Goal: Information Seeking & Learning: Learn about a topic

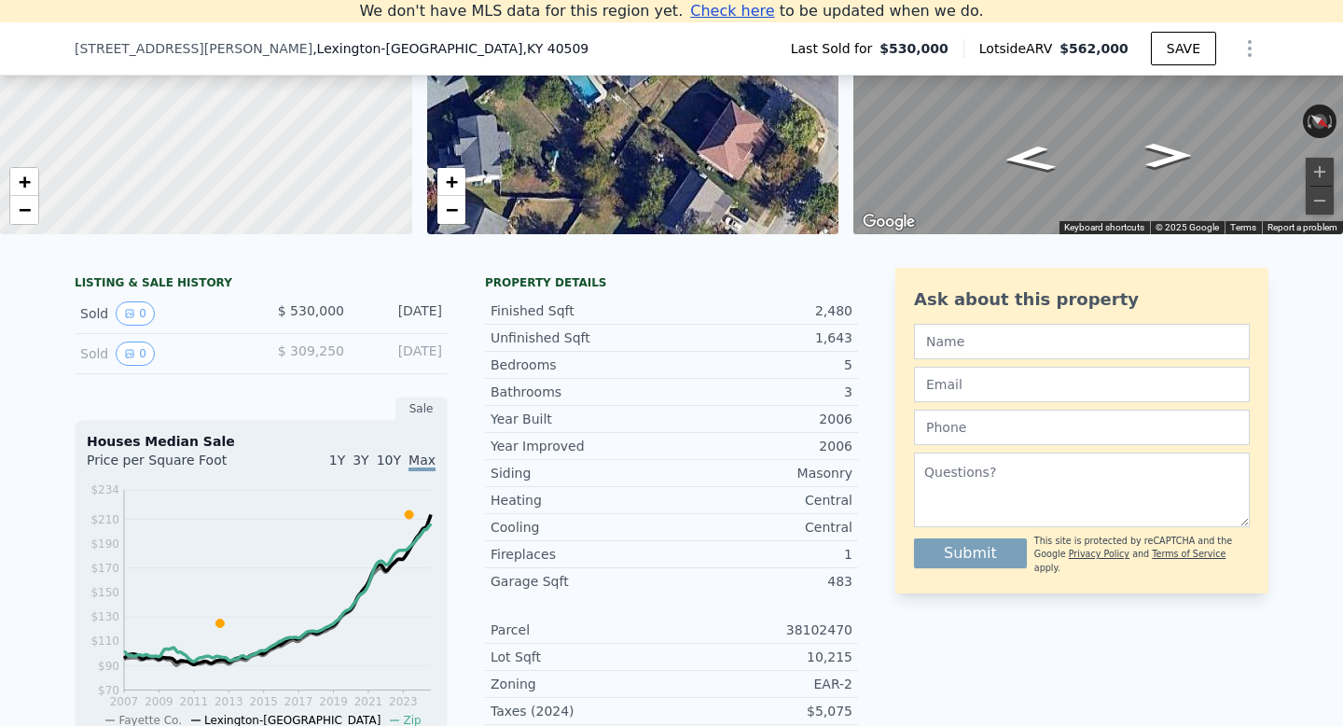
scroll to position [262, 0]
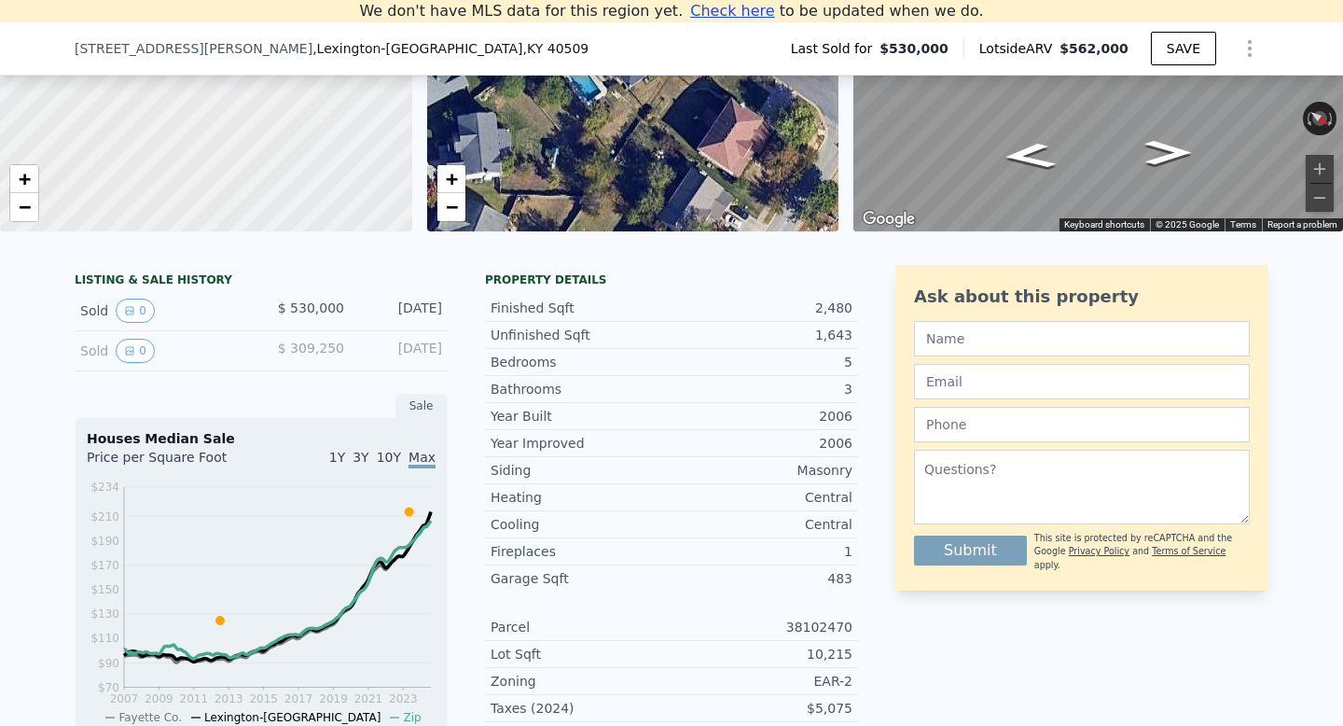
click at [373, 309] on div "[DATE]" at bounding box center [400, 310] width 83 height 24
click at [284, 342] on span "$ 309,250" at bounding box center [311, 347] width 66 height 15
click at [88, 347] on div "Sold 0" at bounding box center [163, 351] width 166 height 24
click at [228, 308] on div "Sold 0" at bounding box center [163, 310] width 166 height 24
click at [267, 308] on div "$ 530,000" at bounding box center [302, 310] width 83 height 24
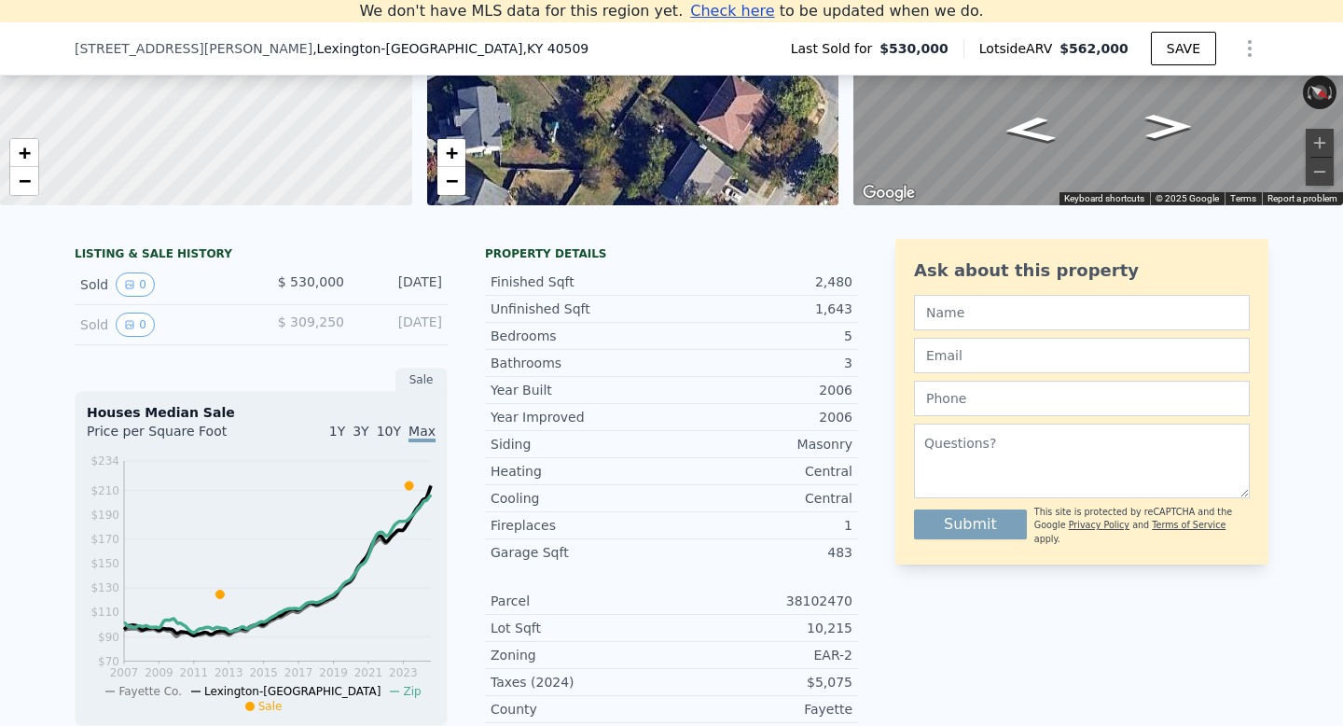
scroll to position [312, 0]
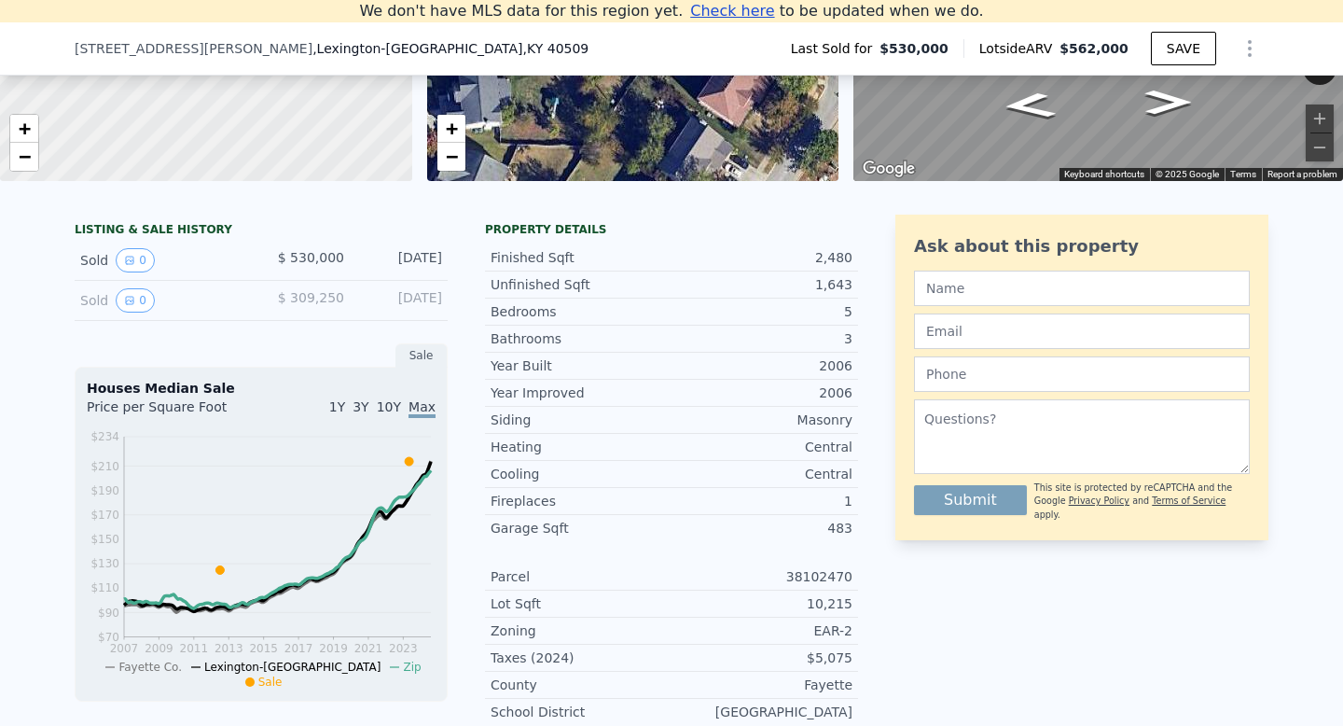
click at [196, 290] on div "Sold 0" at bounding box center [163, 300] width 166 height 24
click at [120, 296] on button "0" at bounding box center [135, 300] width 39 height 24
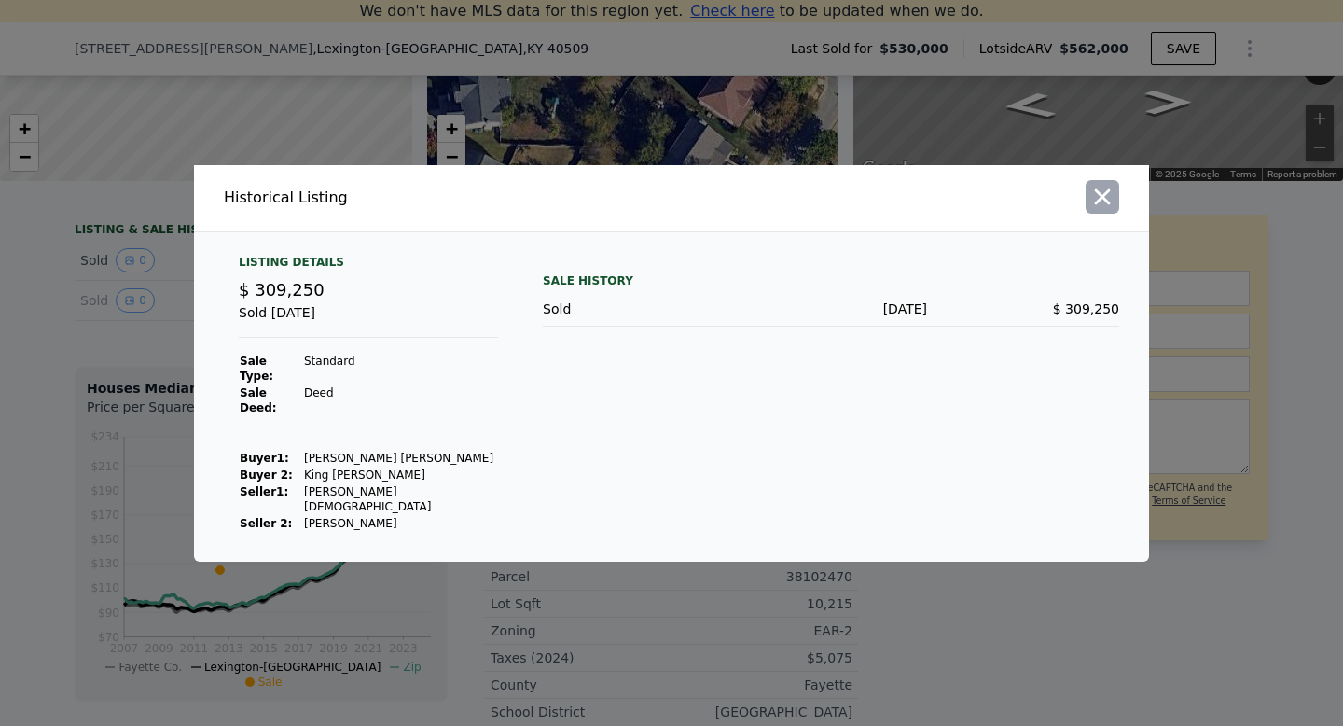
click at [1096, 210] on icon "button" at bounding box center [1102, 197] width 26 height 26
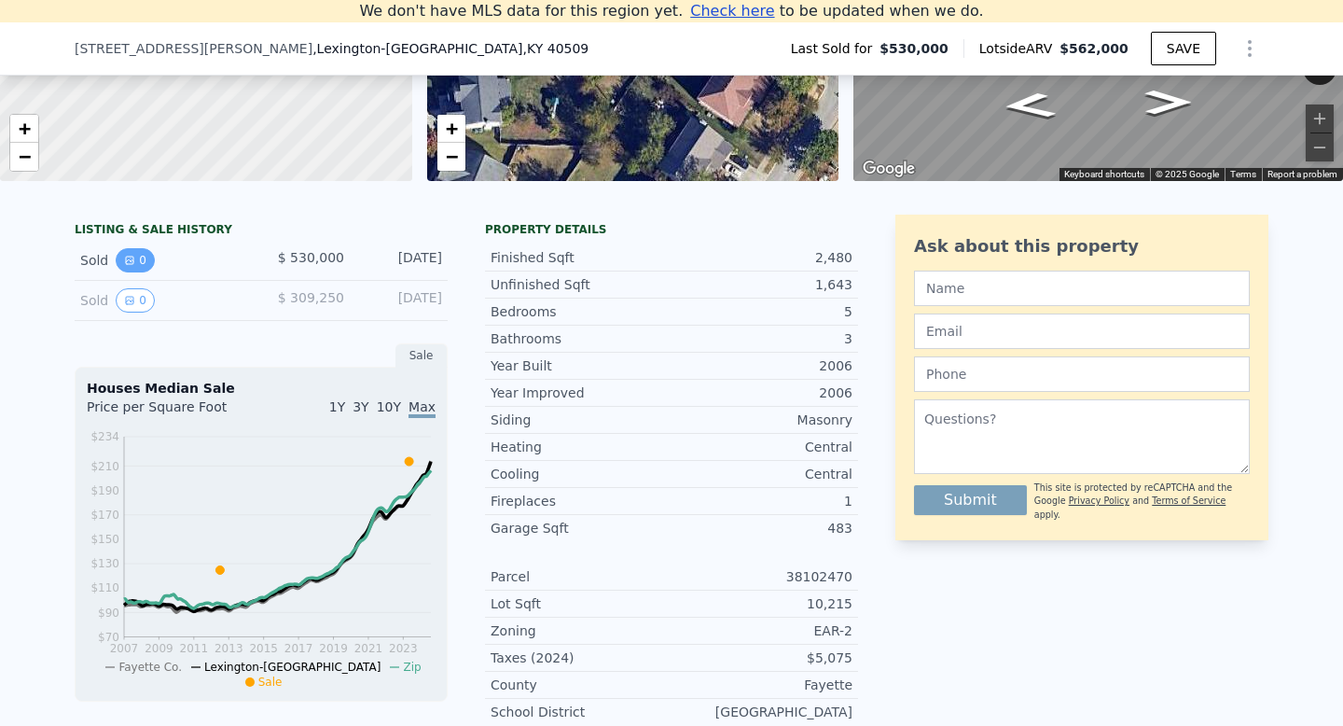
click at [140, 251] on button "0" at bounding box center [135, 260] width 39 height 24
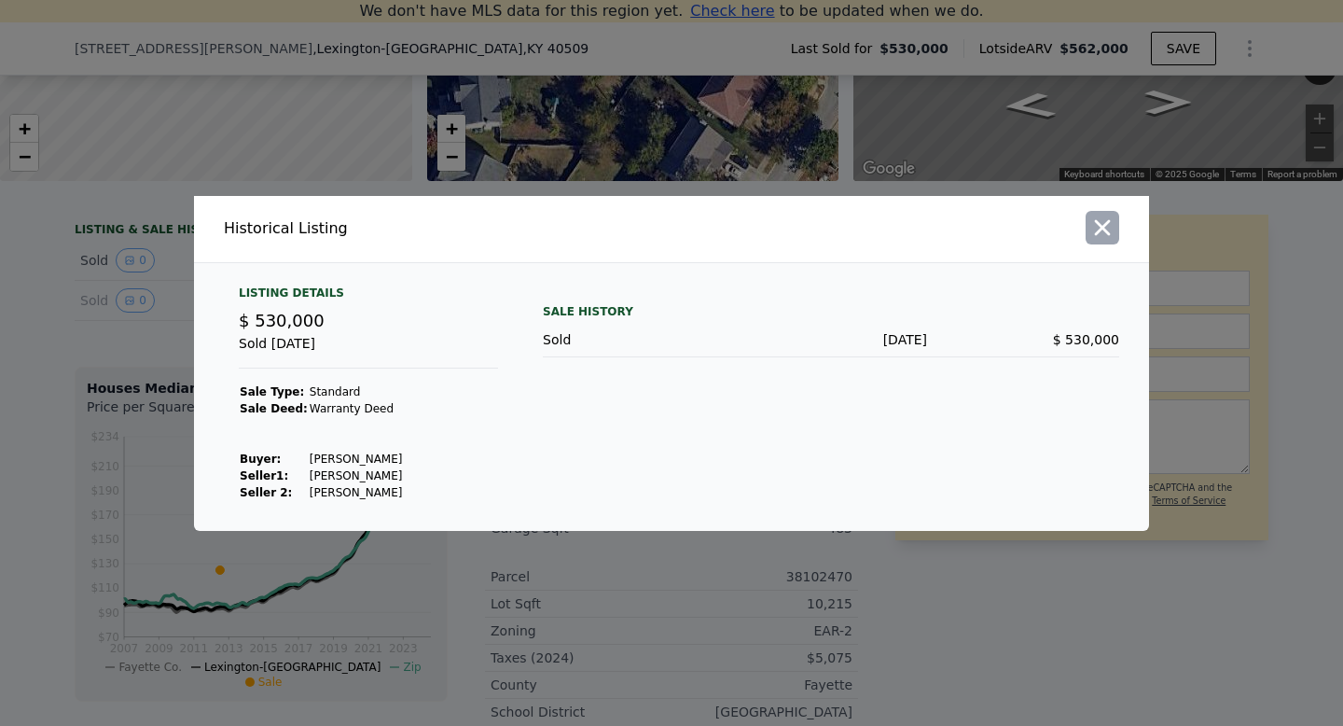
click at [1102, 232] on icon "button" at bounding box center [1102, 228] width 26 height 26
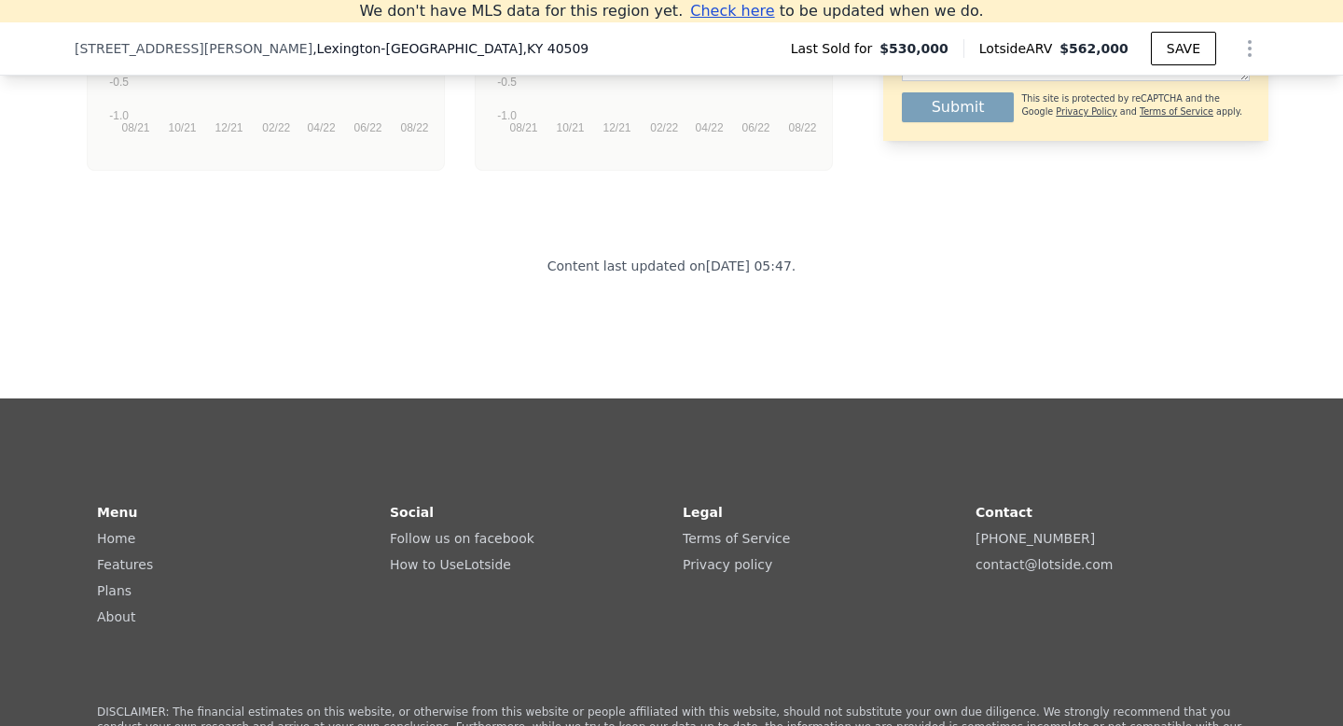
scroll to position [4330, 0]
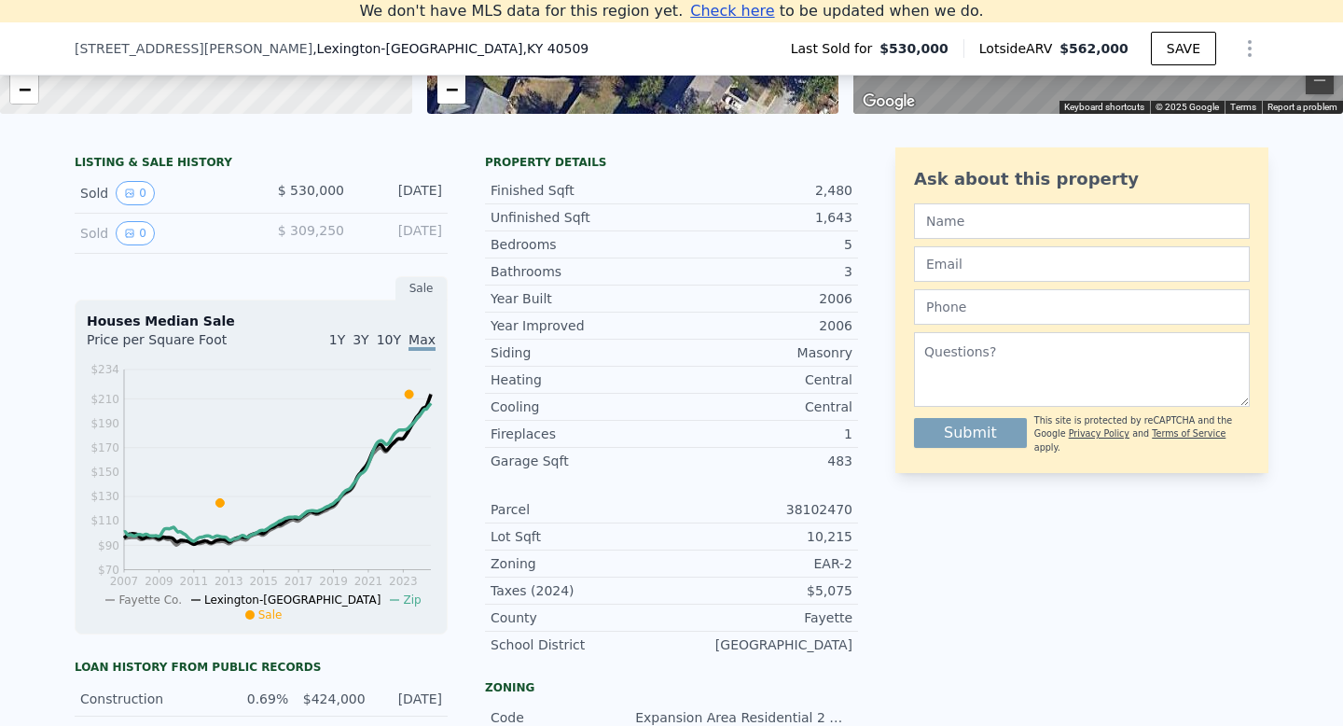
scroll to position [378, 0]
